Goal: Task Accomplishment & Management: Manage account settings

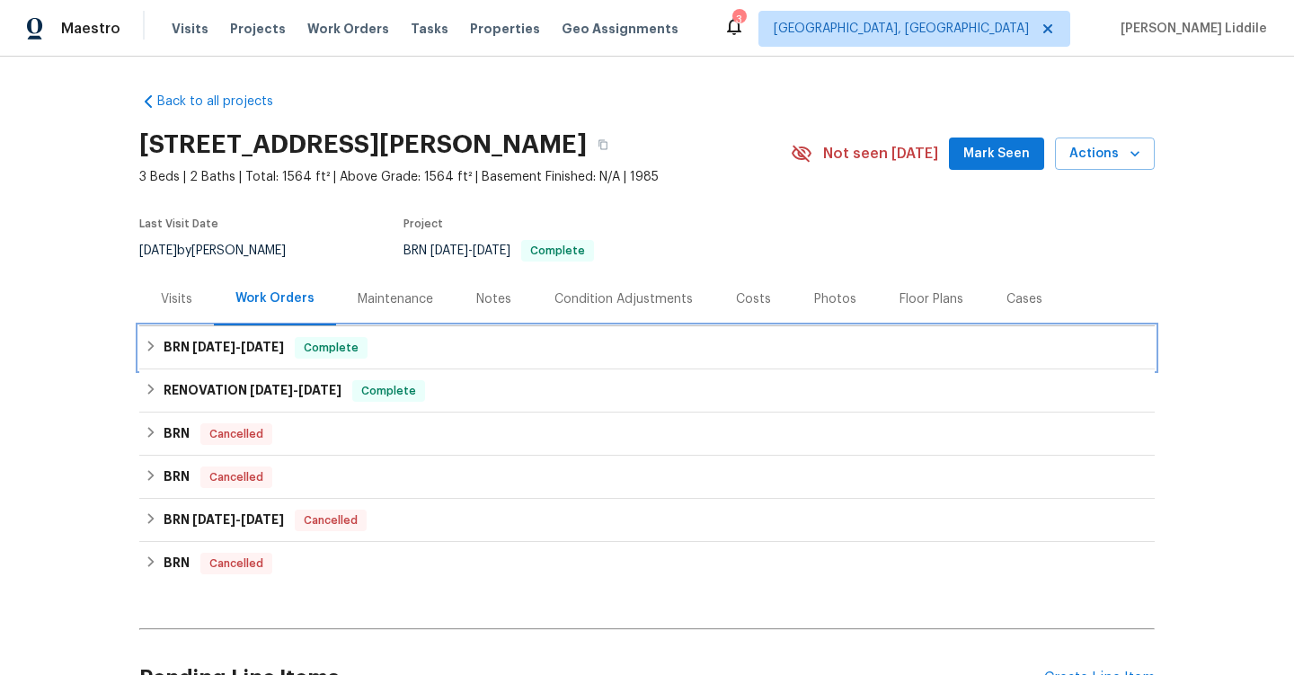
click at [234, 355] on h6 "BRN [DATE] - [DATE]" at bounding box center [223, 348] width 120 height 22
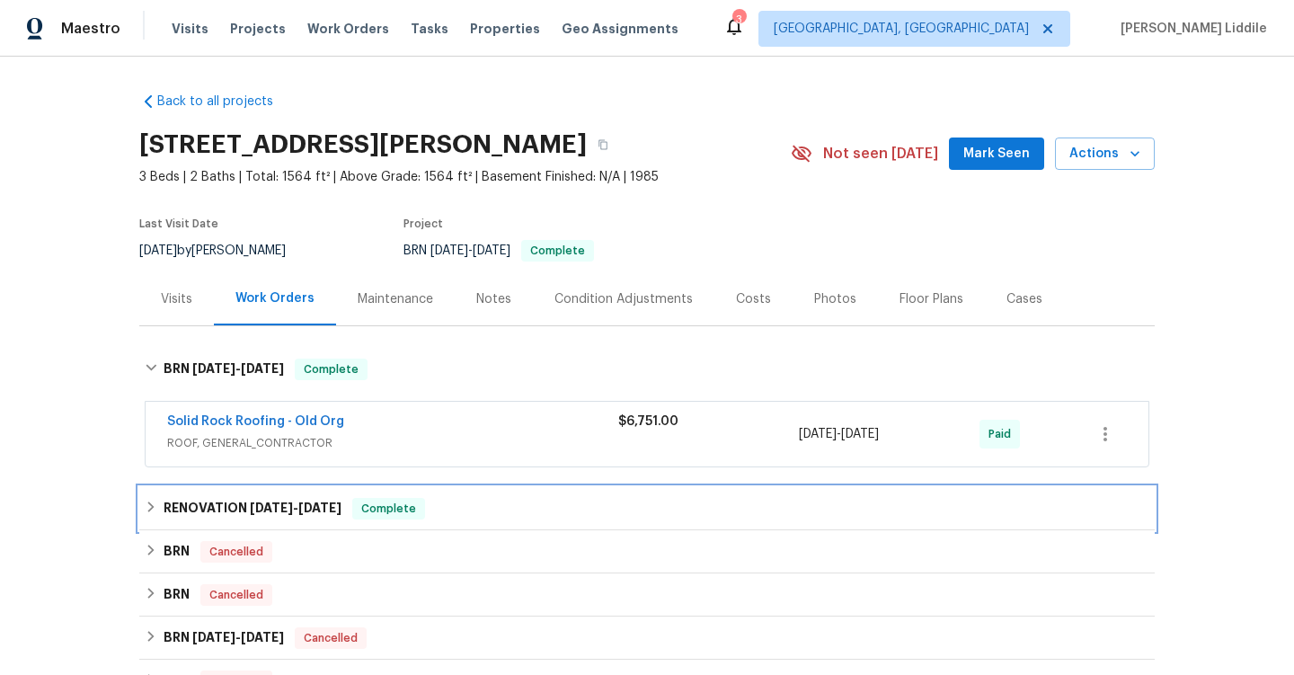
click at [250, 508] on span "[DATE]" at bounding box center [271, 507] width 43 height 13
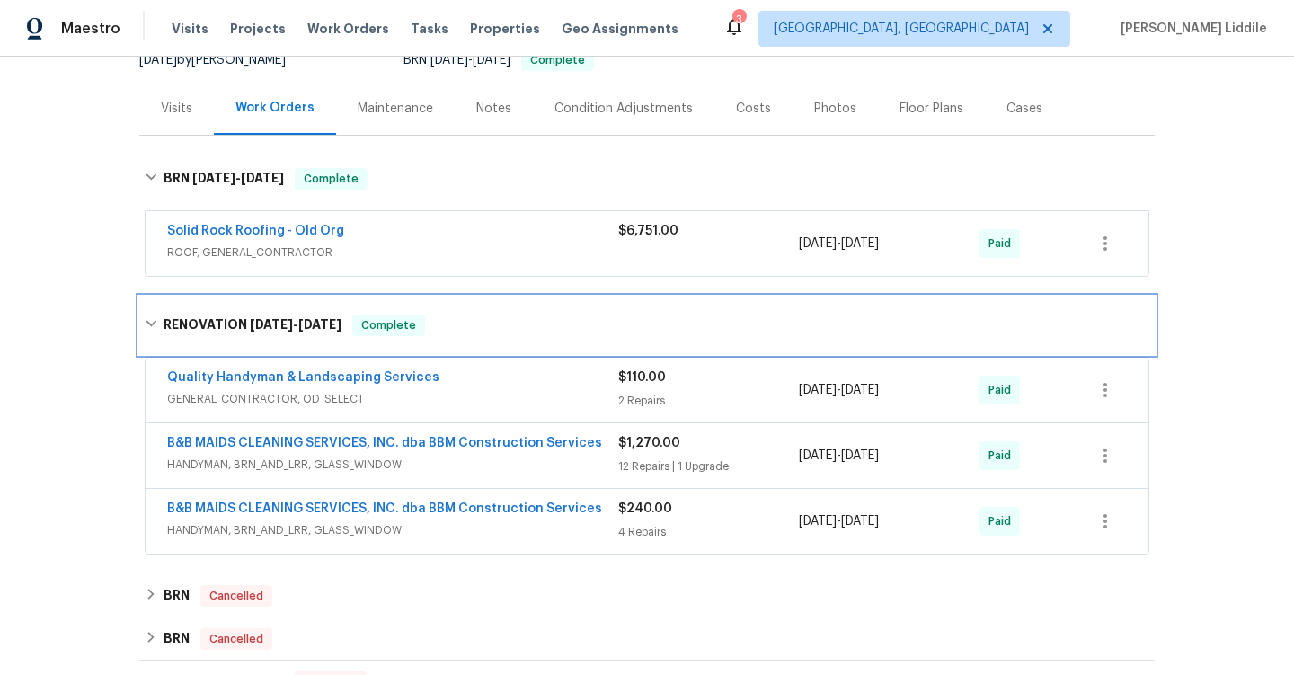
scroll to position [195, 0]
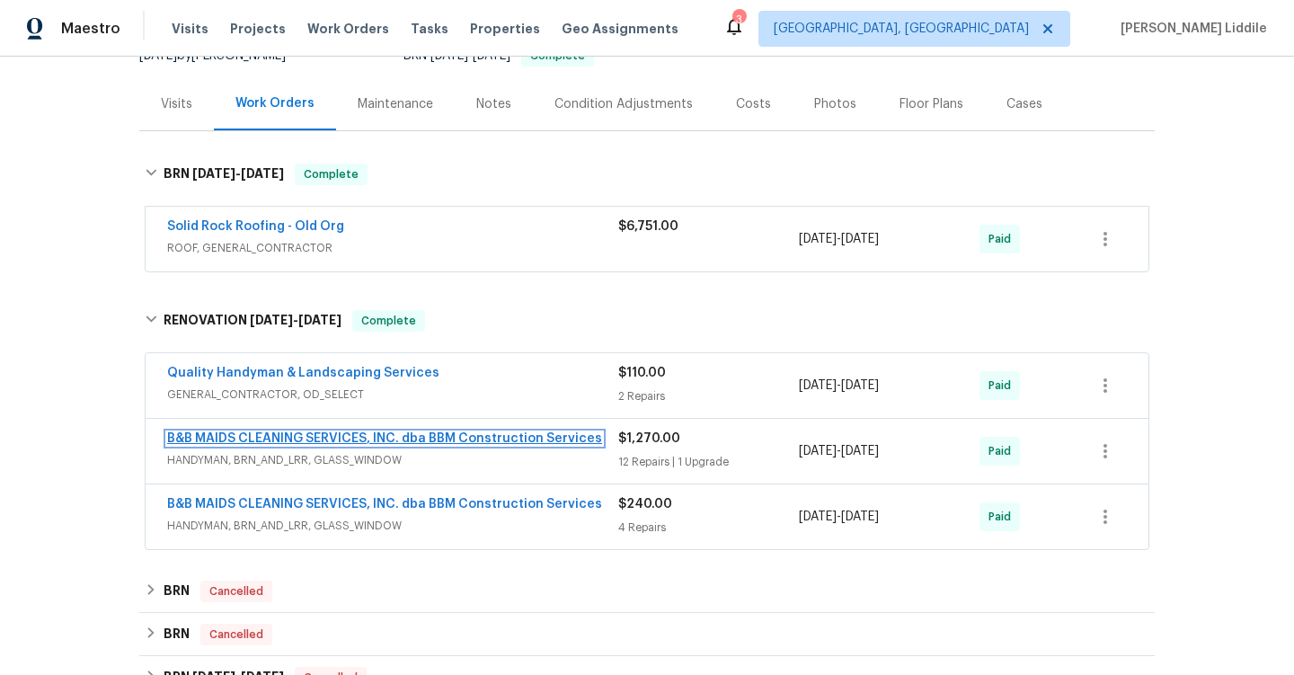
click at [356, 435] on link "B&B MAIDS CLEANING SERVICES, INC. dba BBM Construction Services" at bounding box center [384, 438] width 435 height 13
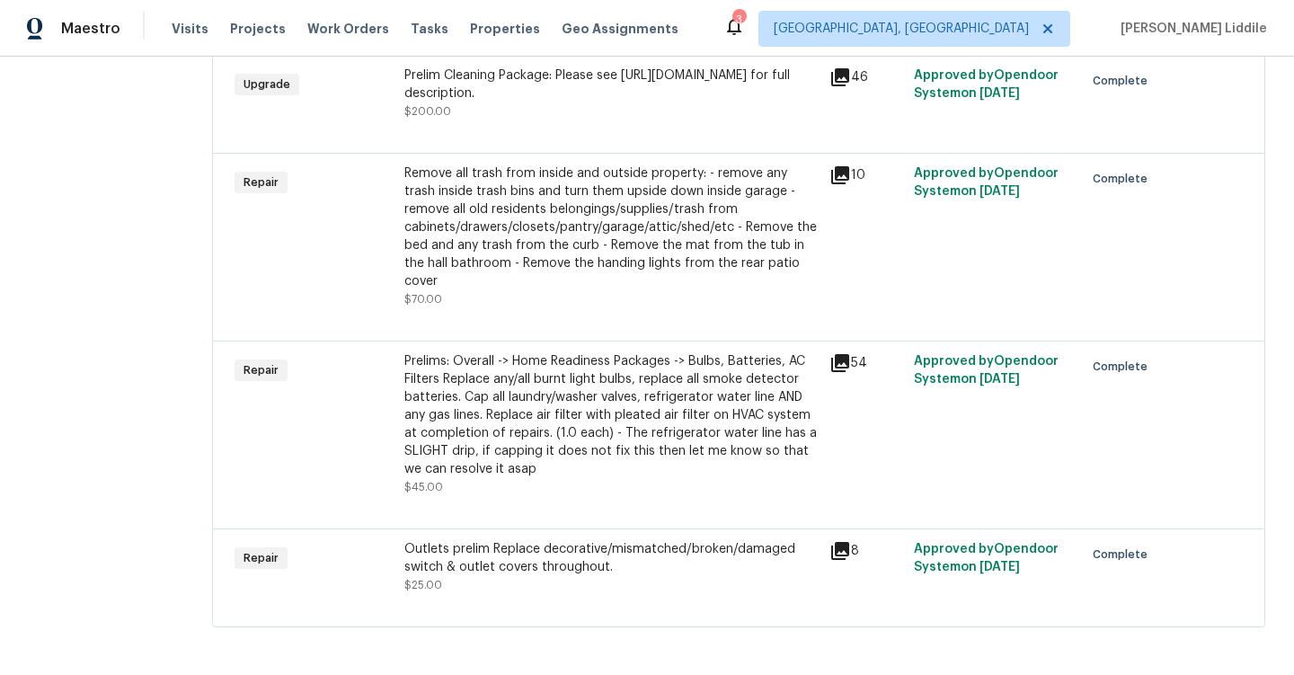
scroll to position [1091, 0]
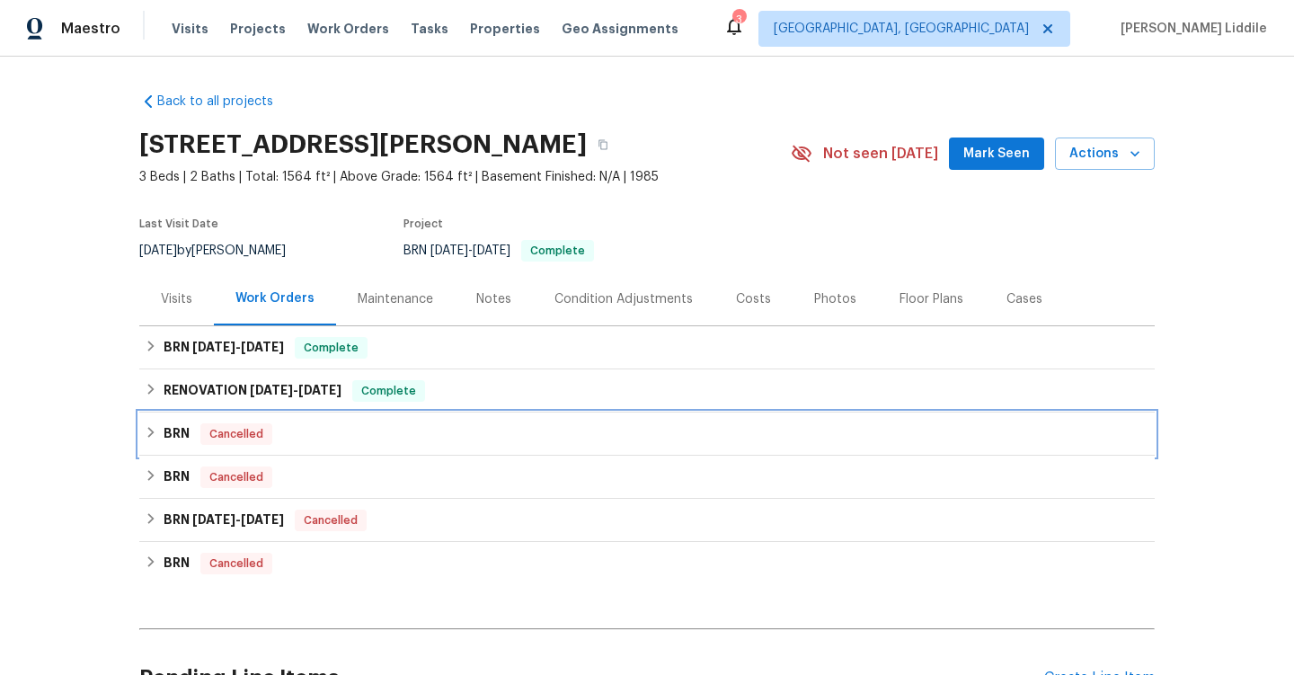
click at [233, 426] on span "Cancelled" at bounding box center [236, 434] width 68 height 18
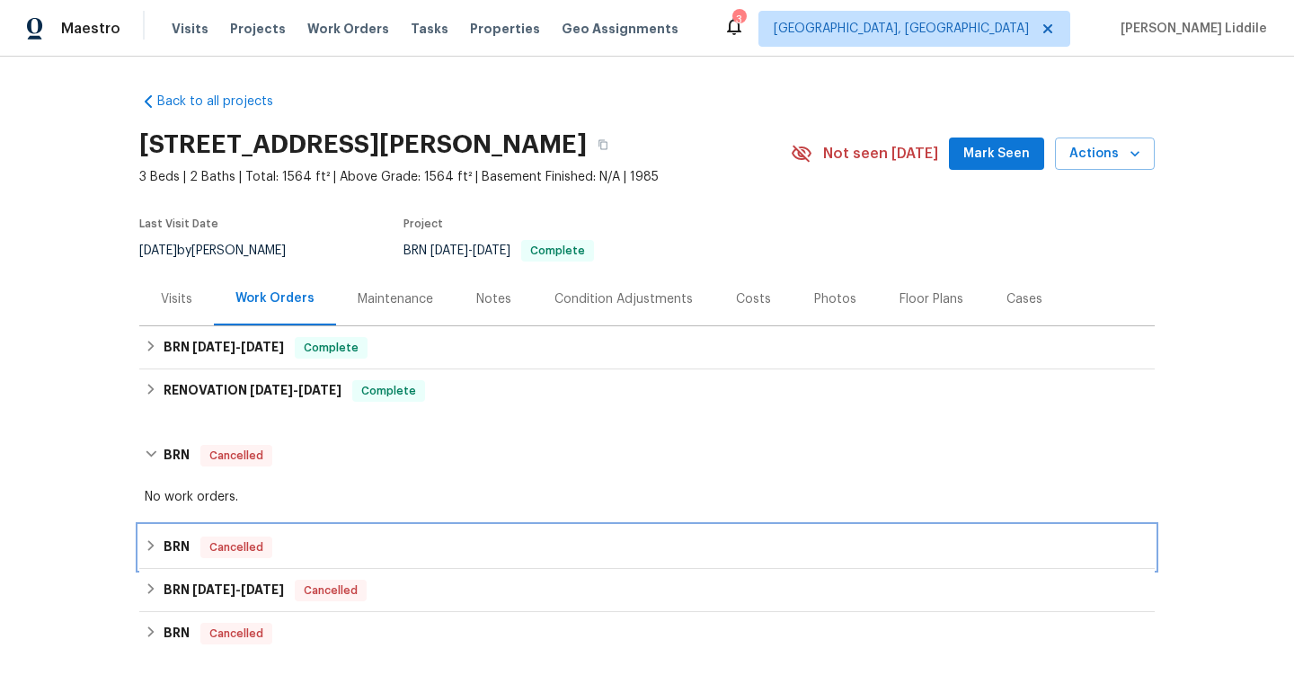
click at [247, 545] on span "Cancelled" at bounding box center [236, 547] width 68 height 18
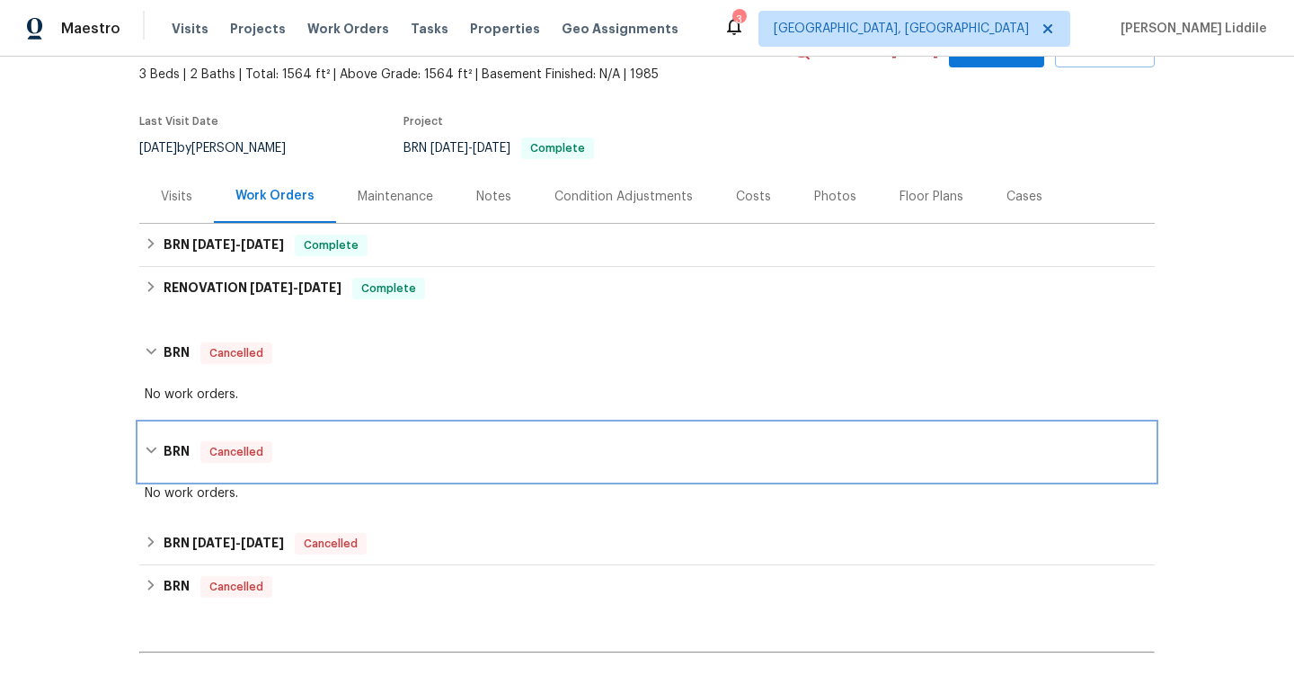
scroll to position [208, 0]
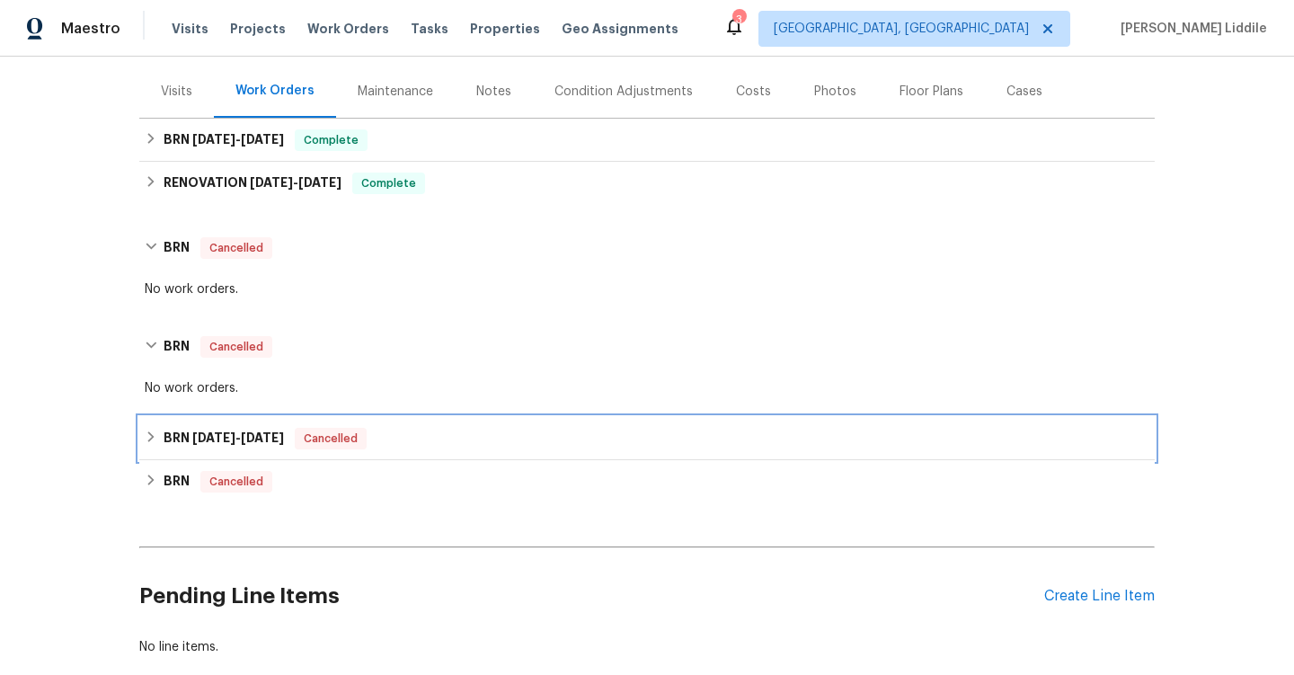
click at [247, 439] on span "10/24/19 - 11/15/19" at bounding box center [238, 437] width 92 height 13
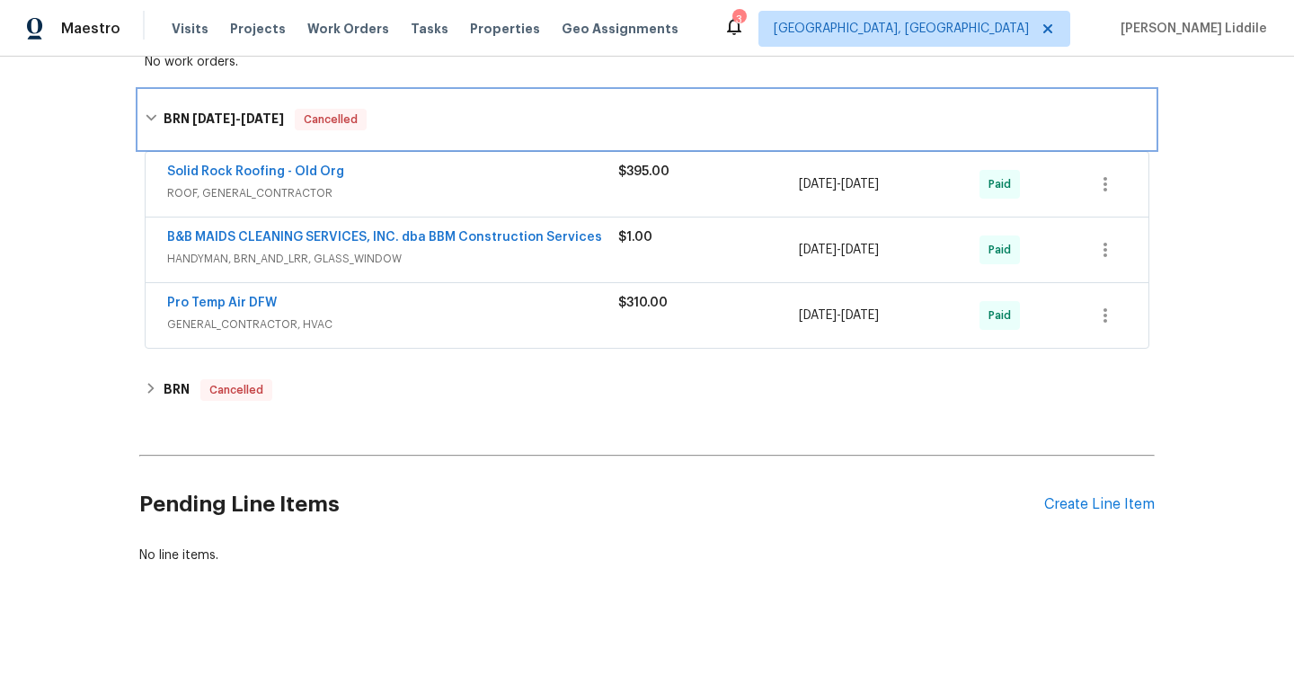
scroll to position [545, 0]
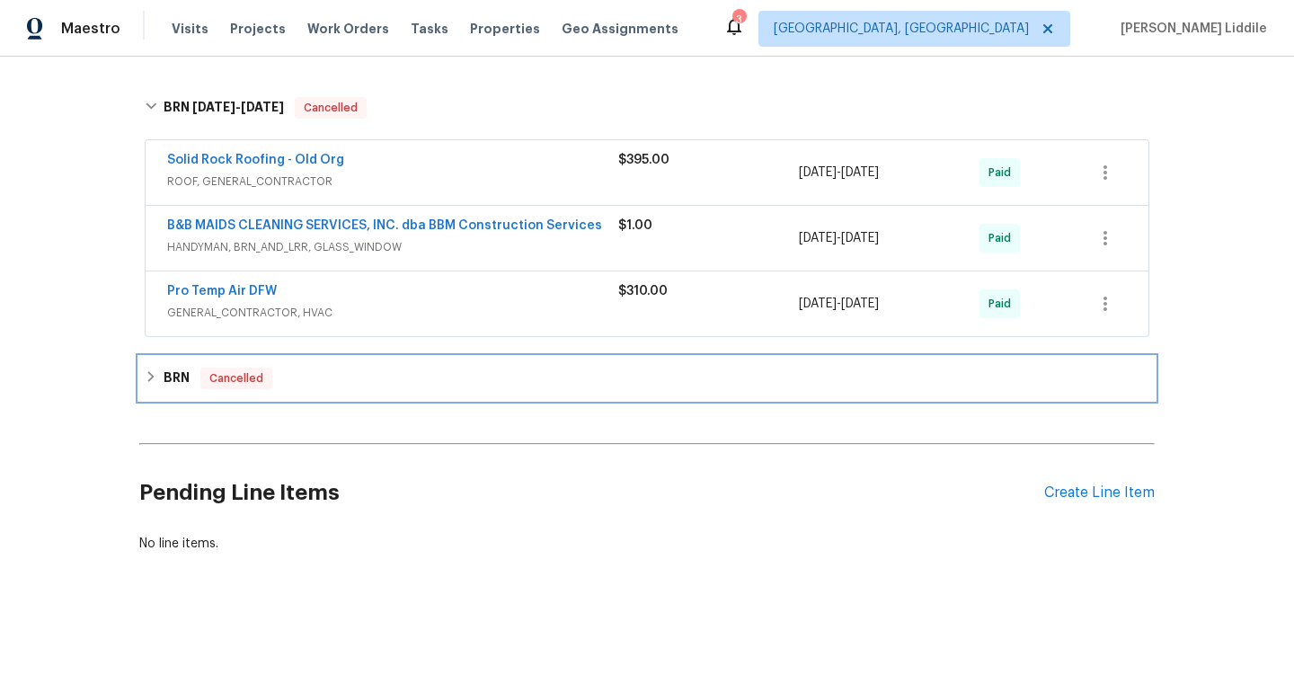
click at [250, 399] on div "BRN Cancelled" at bounding box center [646, 378] width 1015 height 43
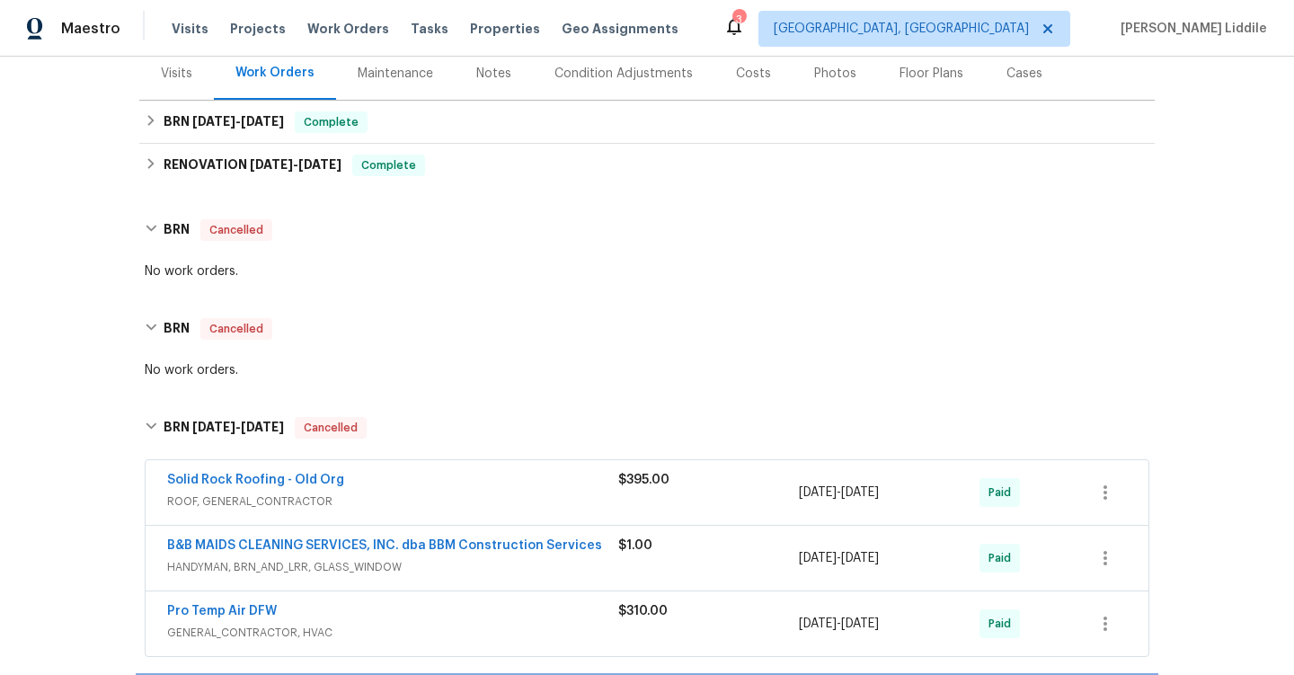
scroll to position [0, 0]
